Goal: Task Accomplishment & Management: Complete application form

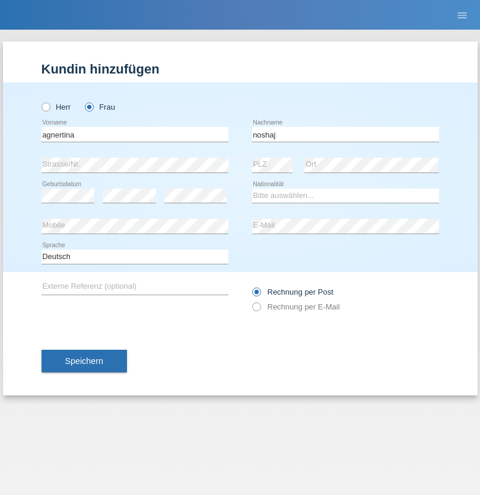
type input "noshaj"
select select "NL"
select select "C"
select select "01"
select select "08"
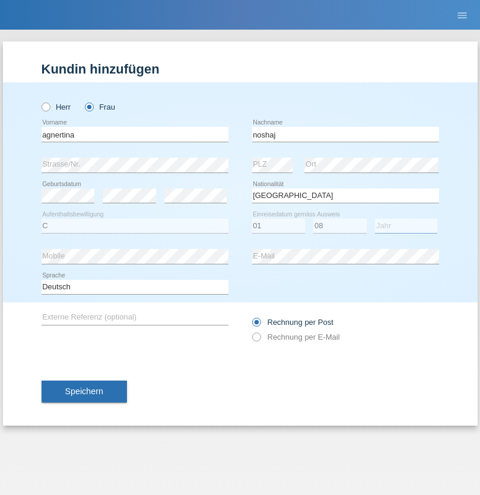
select select "2021"
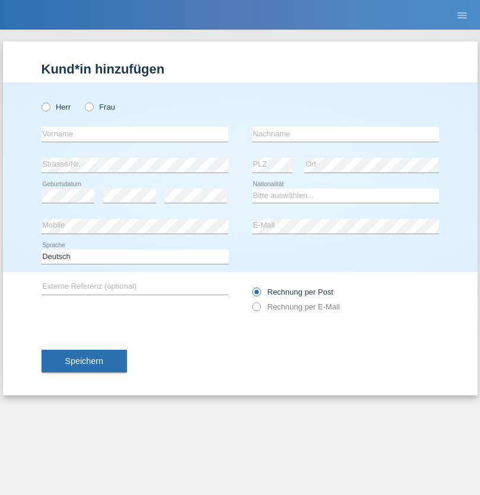
radio input "true"
click at [135, 134] on input "text" at bounding box center [135, 134] width 187 height 15
type input "bajram"
click at [345, 134] on input "text" at bounding box center [345, 134] width 187 height 15
type input "malluta"
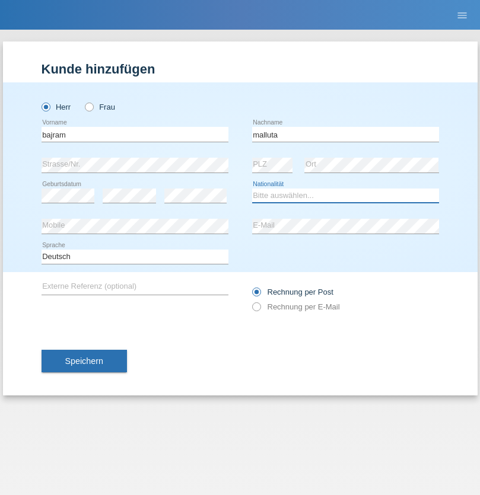
select select "CH"
radio input "true"
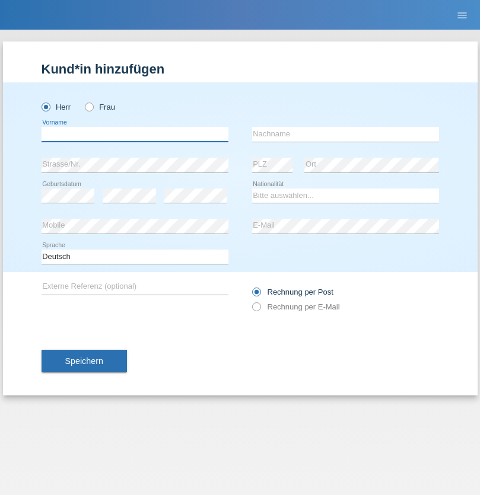
click at [135, 134] on input "text" at bounding box center [135, 134] width 187 height 15
type input "firat"
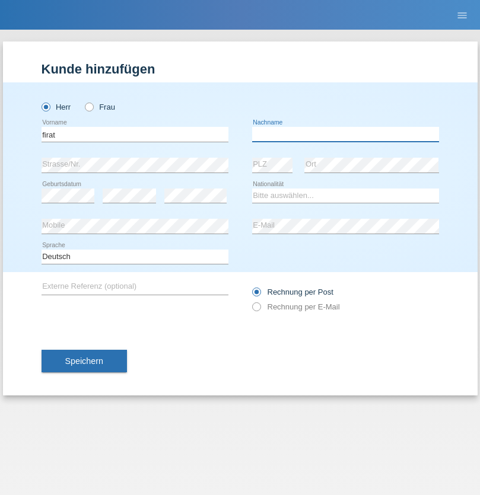
click at [345, 134] on input "text" at bounding box center [345, 134] width 187 height 15
type input "kara"
select select "CH"
radio input "true"
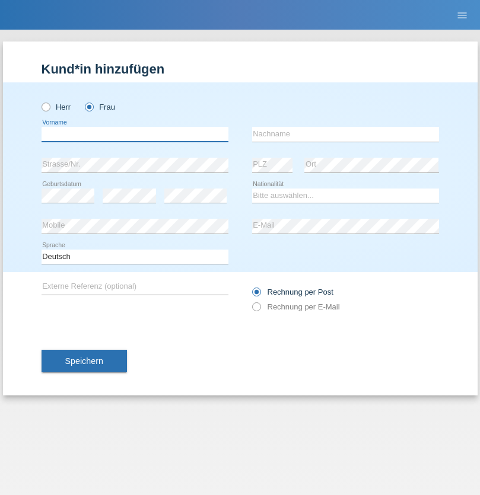
click at [135, 134] on input "text" at bounding box center [135, 134] width 187 height 15
type input "Dagmar"
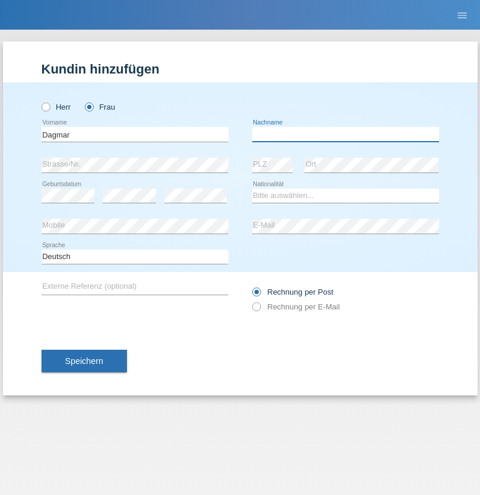
click at [345, 134] on input "text" at bounding box center [345, 134] width 187 height 15
type input "Reusser"
select select "CH"
radio input "true"
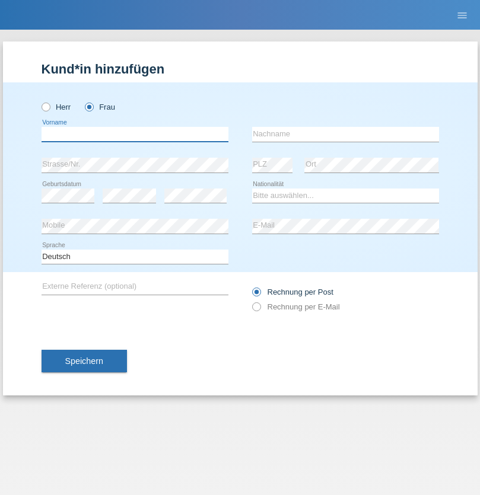
click at [135, 134] on input "text" at bounding box center [135, 134] width 187 height 15
type input "Dunja"
click at [345, 134] on input "text" at bounding box center [345, 134] width 187 height 15
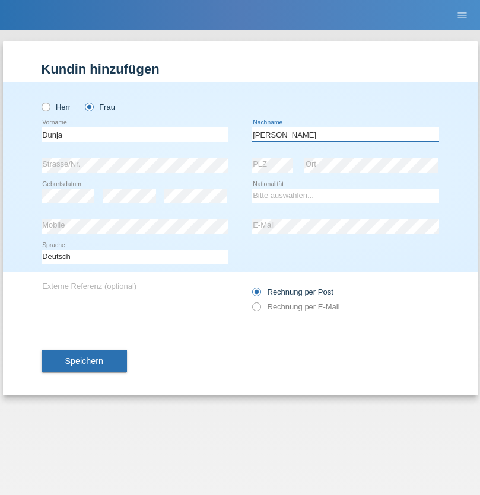
type input "[PERSON_NAME]"
select select "HR"
select select "C"
select select "03"
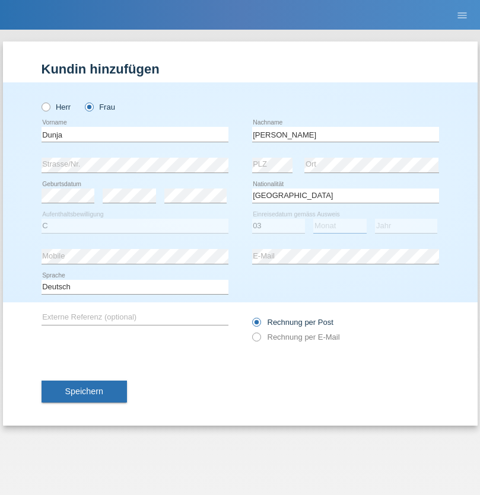
select select "09"
select select "2021"
